Goal: Find specific page/section: Find specific page/section

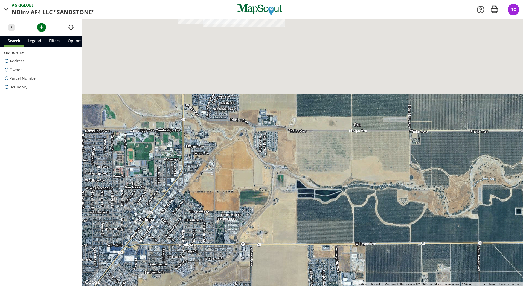
drag, startPoint x: 311, startPoint y: 82, endPoint x: 321, endPoint y: 245, distance: 163.3
click at [321, 245] on div at bounding box center [302, 152] width 441 height 266
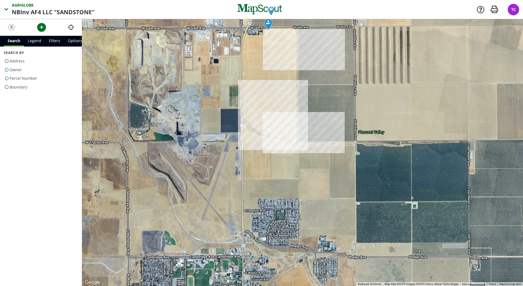
drag, startPoint x: 322, startPoint y: 142, endPoint x: 381, endPoint y: 269, distance: 139.5
click at [381, 269] on div at bounding box center [302, 152] width 441 height 266
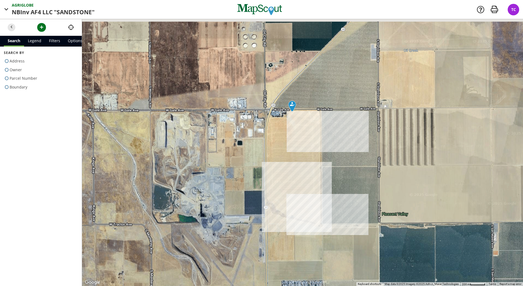
drag, startPoint x: 317, startPoint y: 178, endPoint x: 343, endPoint y: 272, distance: 98.0
click at [343, 272] on div at bounding box center [302, 152] width 441 height 266
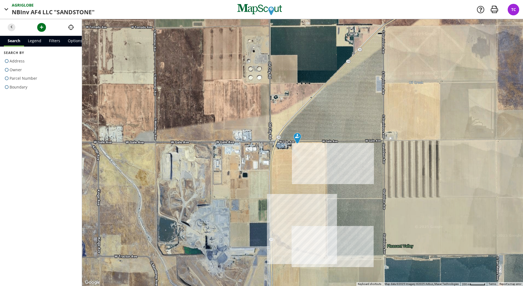
click at [297, 139] on img at bounding box center [297, 137] width 8 height 11
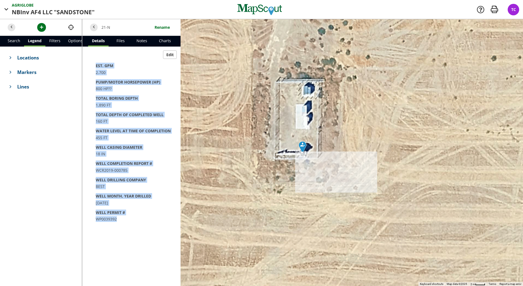
drag, startPoint x: 93, startPoint y: 64, endPoint x: 121, endPoint y: 233, distance: 171.4
click at [121, 233] on div "Edit EST. GPM 2,700 PUMP/MOTOR HORSEPOWER (HP) 800 HP?? TOTAL BORING DEPTH 1,89…" at bounding box center [131, 166] width 98 height 239
click at [112, 82] on span "PUMP/MOTOR HORSEPOWER (HP)" at bounding box center [136, 82] width 81 height 6
